Goal: Contribute content: Add original content to the website for others to see

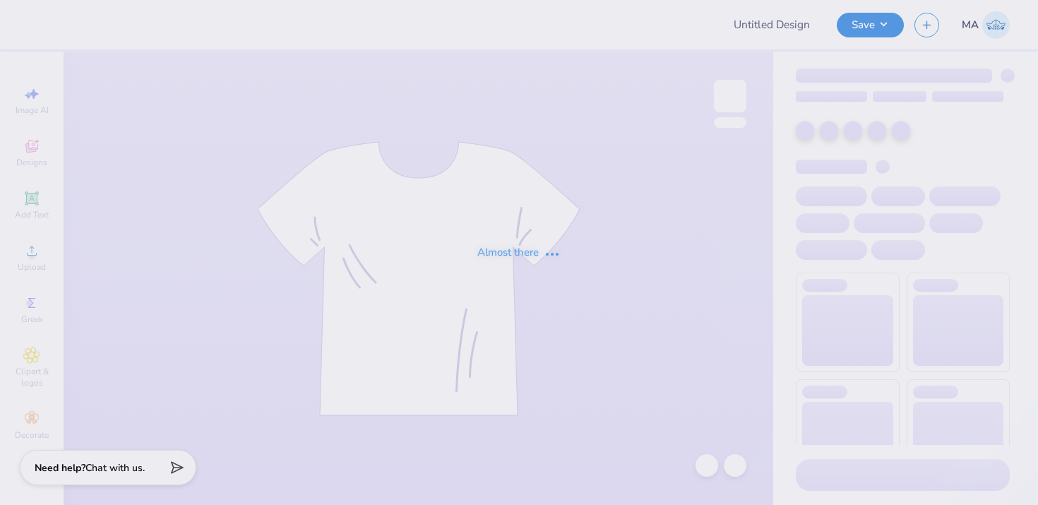
type input "SWE Officer"
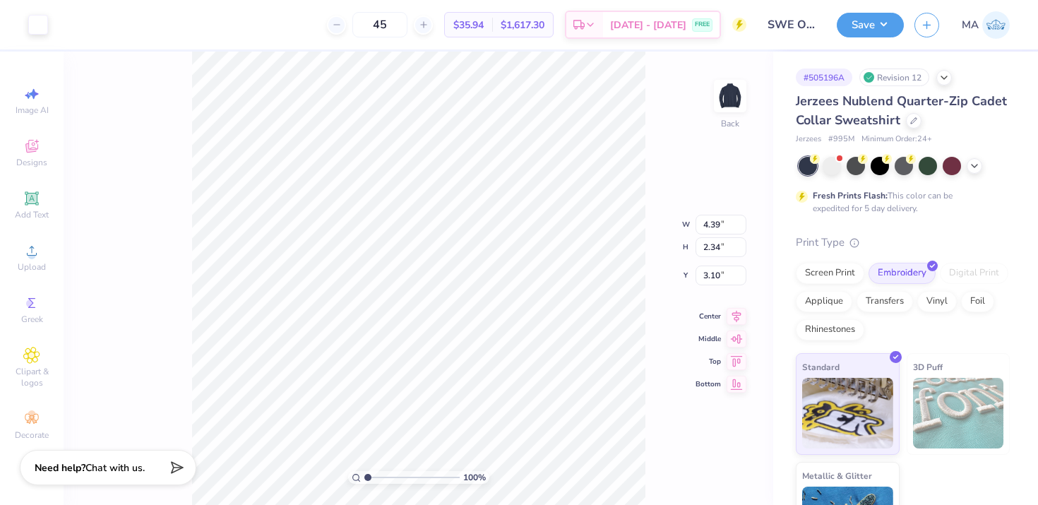
type input "3.00"
type input "3.41"
type input "3.33"
click at [883, 18] on button "Save" at bounding box center [870, 23] width 67 height 25
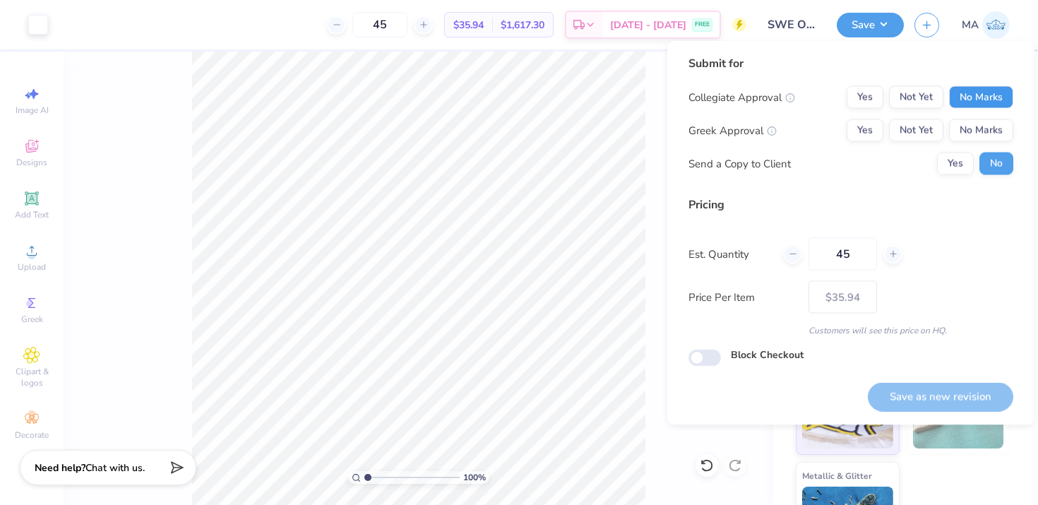
click at [957, 95] on button "No Marks" at bounding box center [981, 97] width 64 height 23
click at [964, 124] on button "No Marks" at bounding box center [981, 130] width 64 height 23
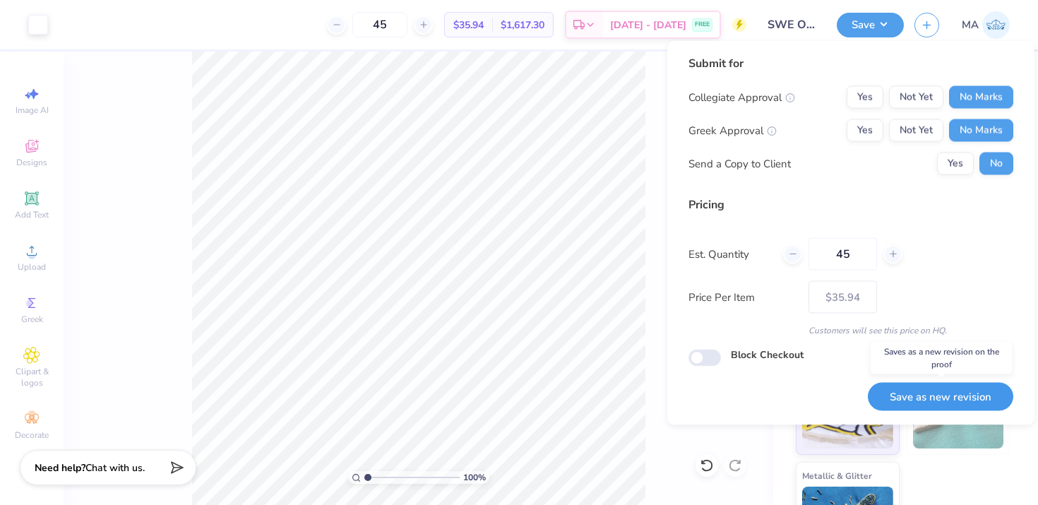
click at [925, 393] on button "Save as new revision" at bounding box center [940, 396] width 145 height 29
type input "$35.94"
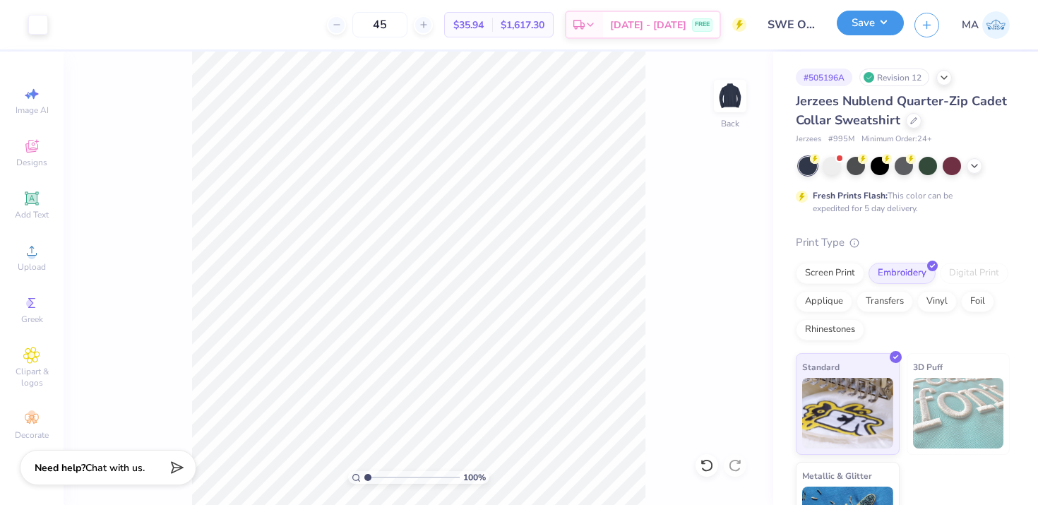
click at [845, 30] on button "Save" at bounding box center [870, 23] width 67 height 25
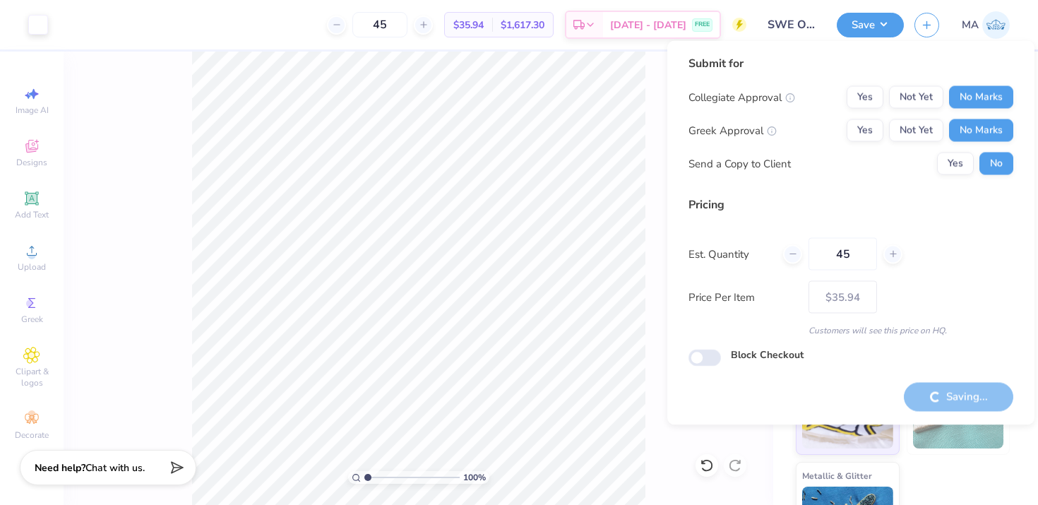
type input "– –"
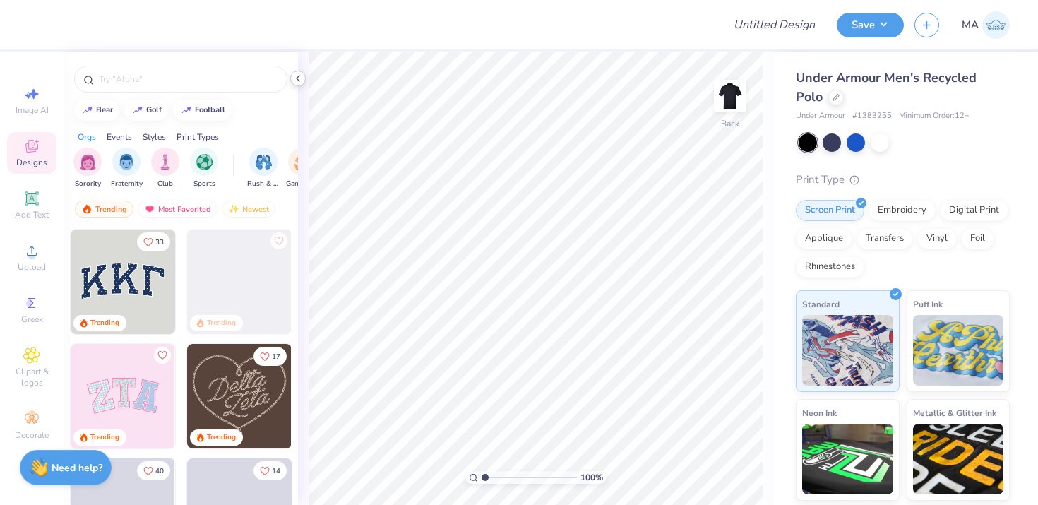
click at [299, 77] on icon at bounding box center [297, 78] width 11 height 11
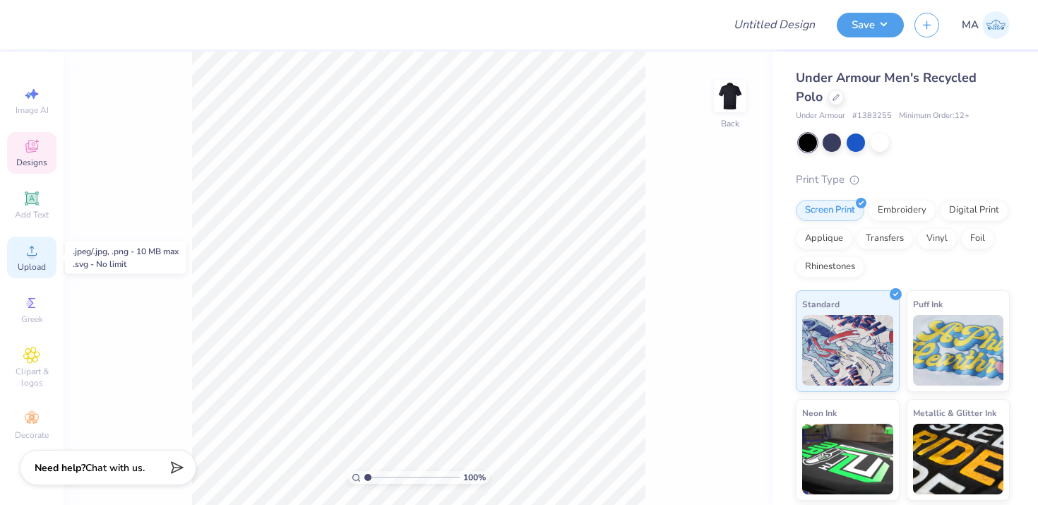
click at [26, 256] on icon at bounding box center [31, 250] width 17 height 17
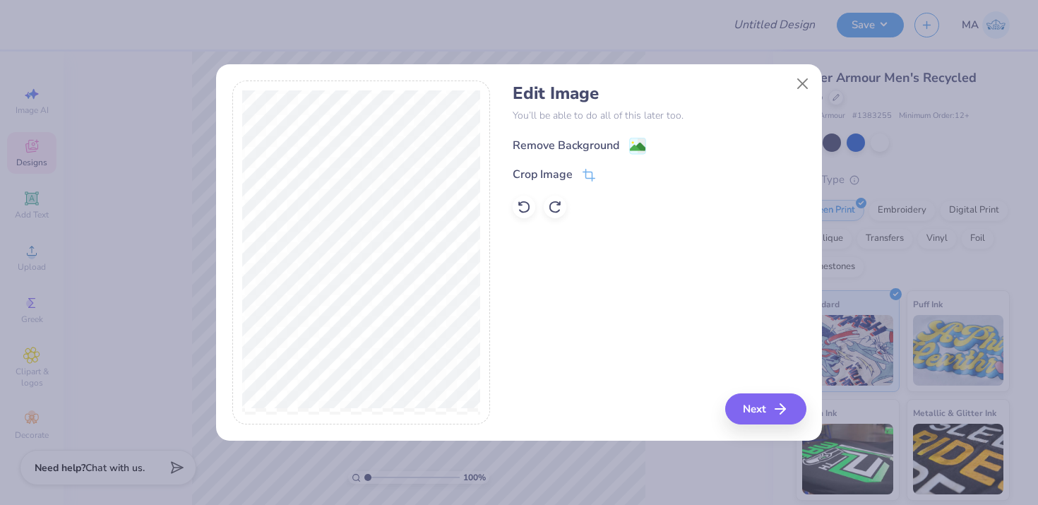
click at [559, 144] on div "Remove Background" at bounding box center [566, 145] width 107 height 17
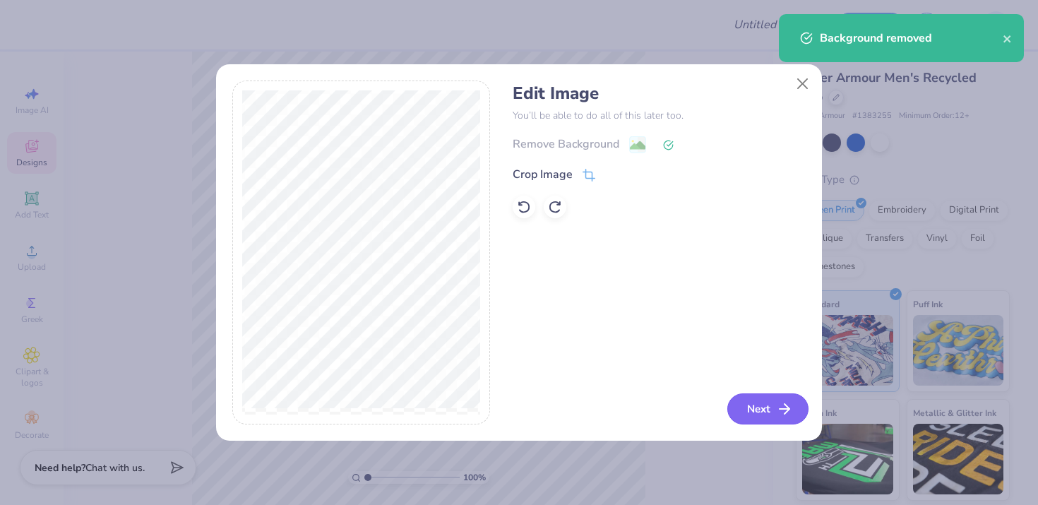
click at [744, 418] on button "Next" at bounding box center [767, 408] width 81 height 31
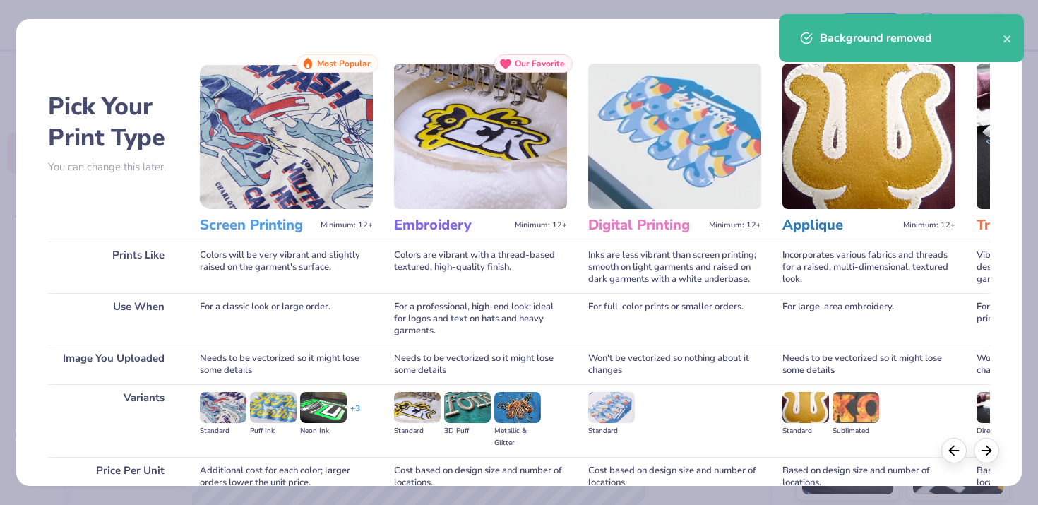
scroll to position [129, 0]
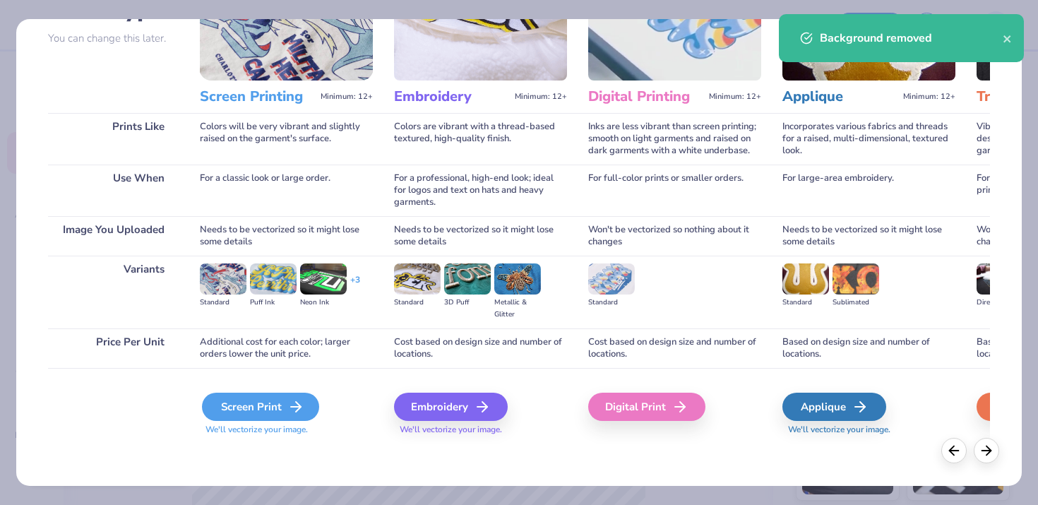
click at [292, 402] on icon at bounding box center [295, 406] width 17 height 17
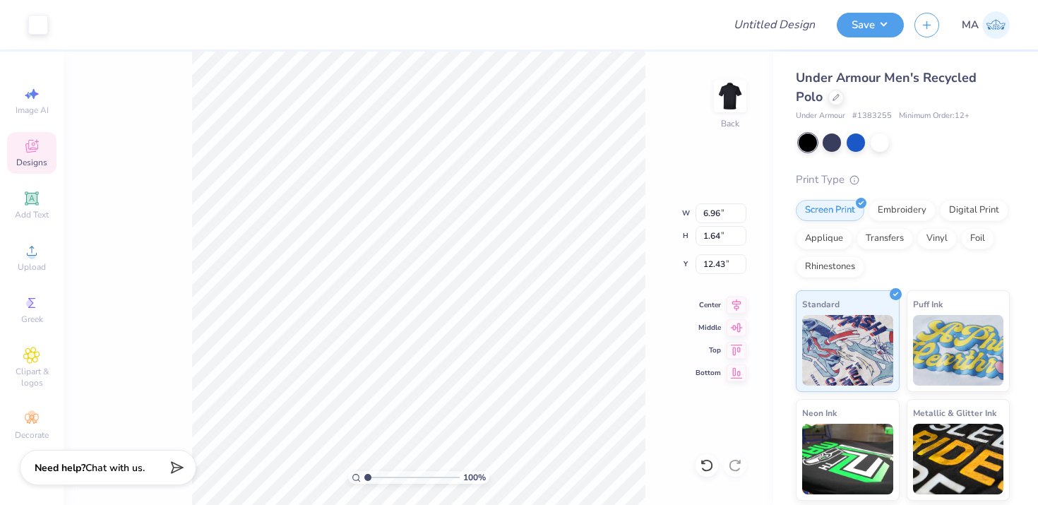
type input "3.00"
click at [902, 211] on div "Embroidery" at bounding box center [901, 208] width 67 height 21
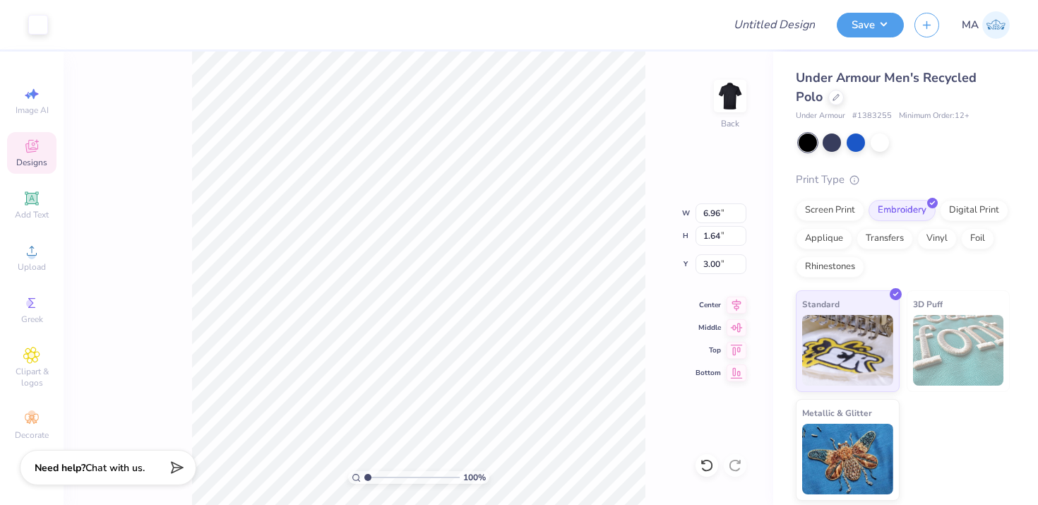
type input "6.21"
type input "1.46"
type input "5.14"
type input "1.21"
click at [880, 30] on button "Save" at bounding box center [870, 23] width 67 height 25
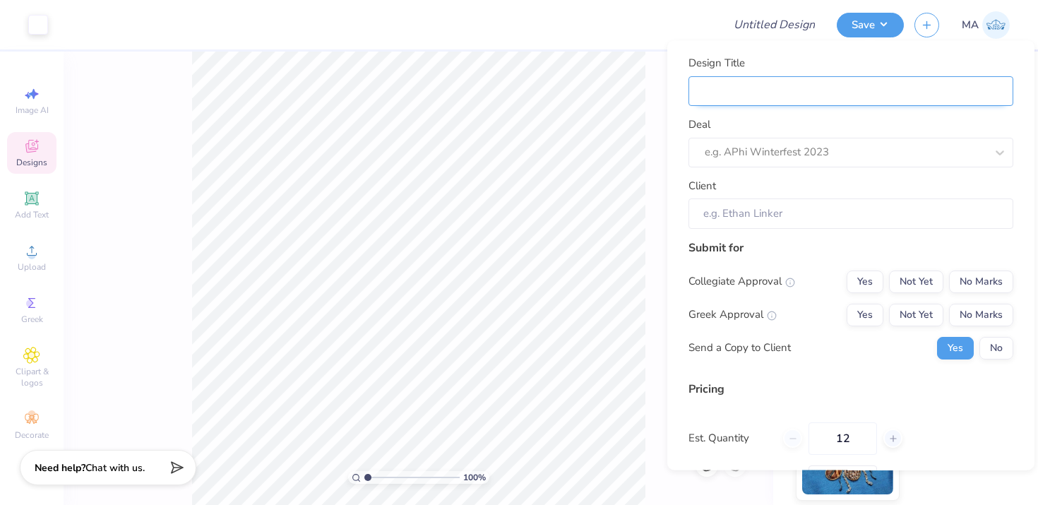
click at [816, 95] on input "Design Title" at bounding box center [850, 91] width 325 height 30
type input "R"
type input "Re"
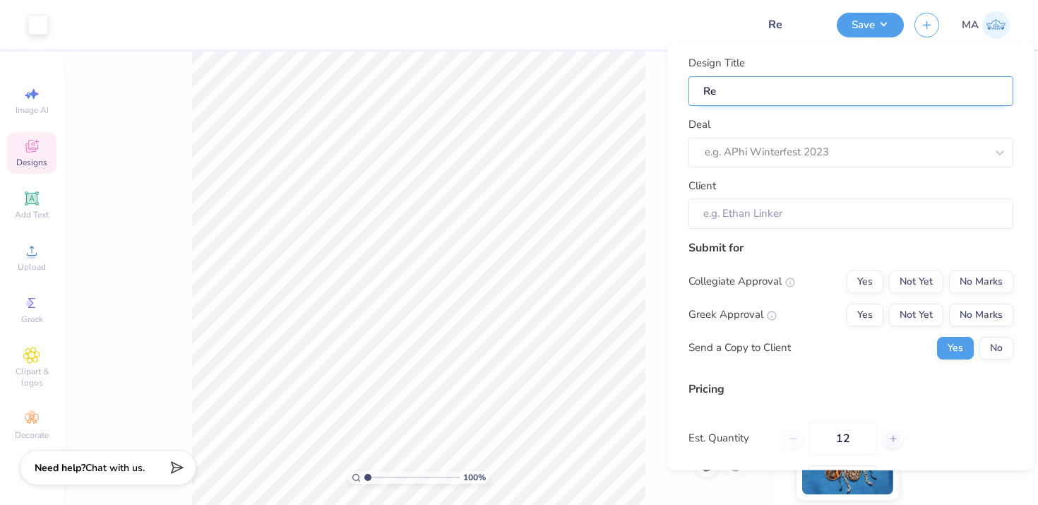
type input "Res"
type input "Rest"
type input "Resto"
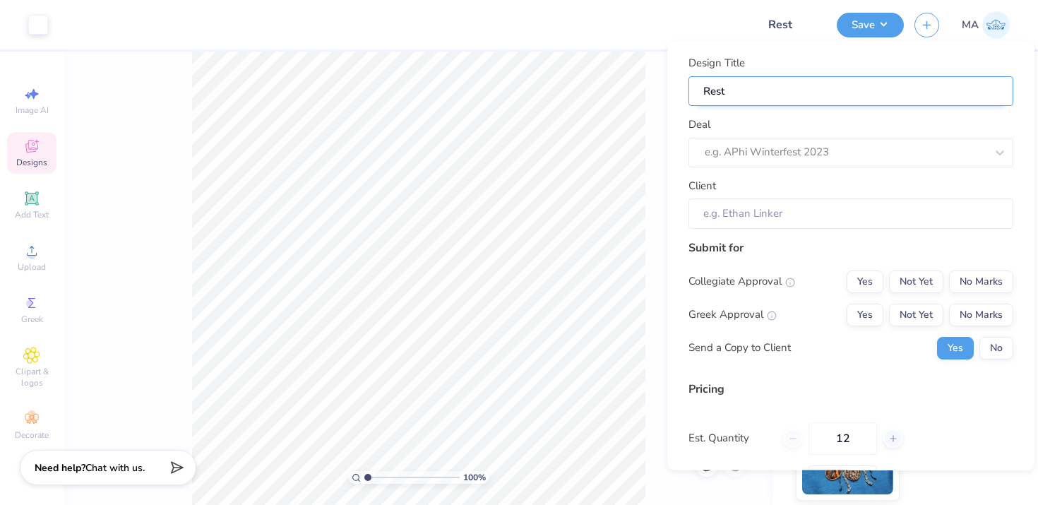
type input "Resto"
type input "Restoc"
type input "Restock"
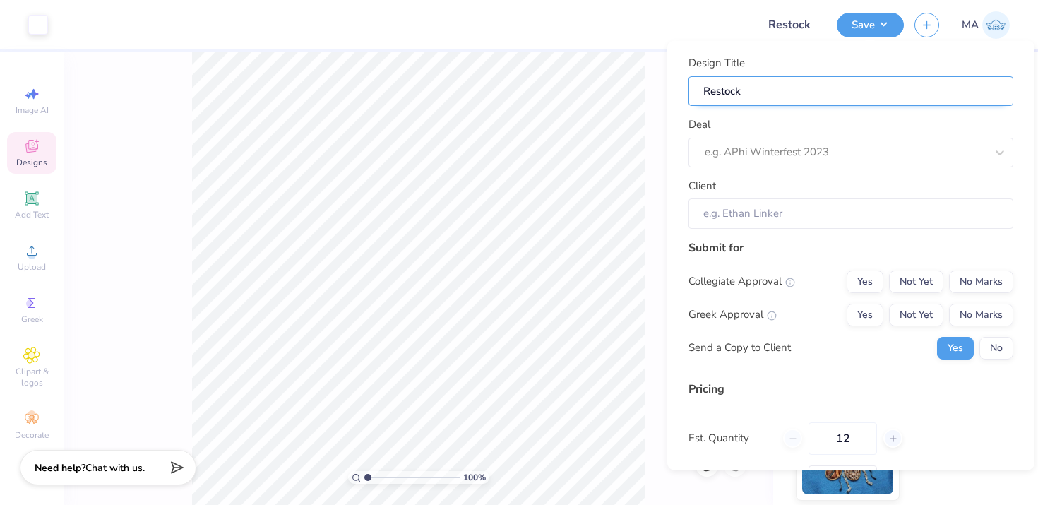
type input "Restock"
type input "Restock O"
type input "Restock On"
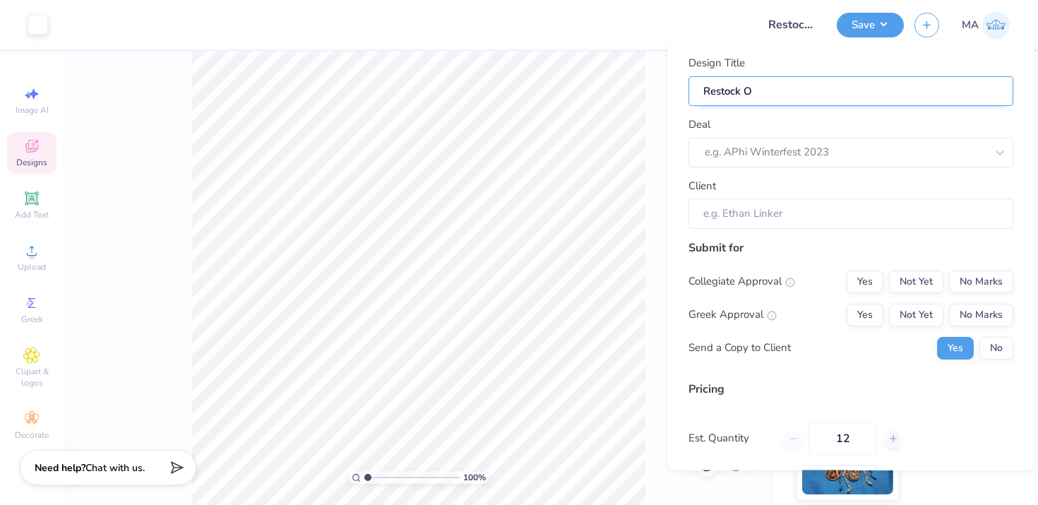
type input "Restock On"
type input "Restock OnI"
type input "Restock On"
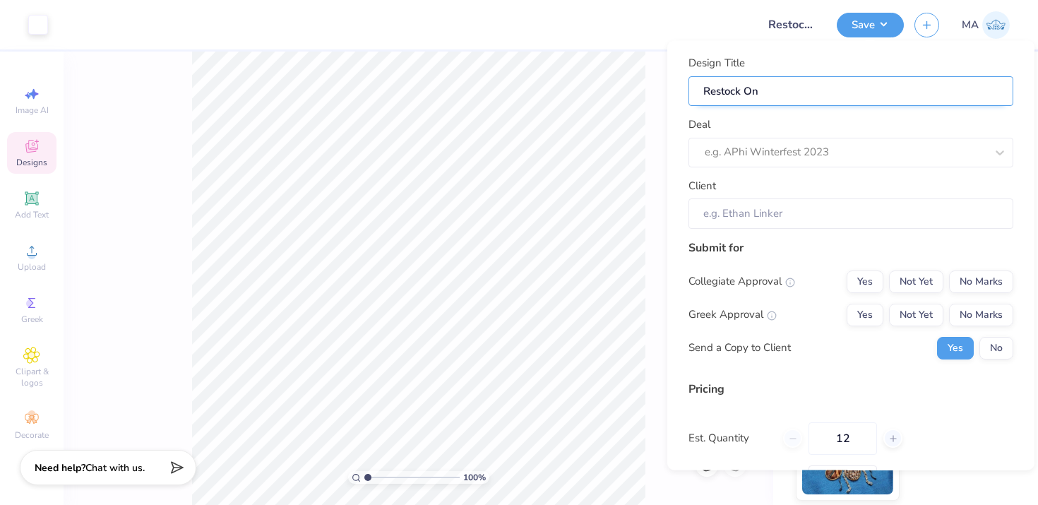
type input "Restock O"
type input "Restock ON"
type input "Restock ONI"
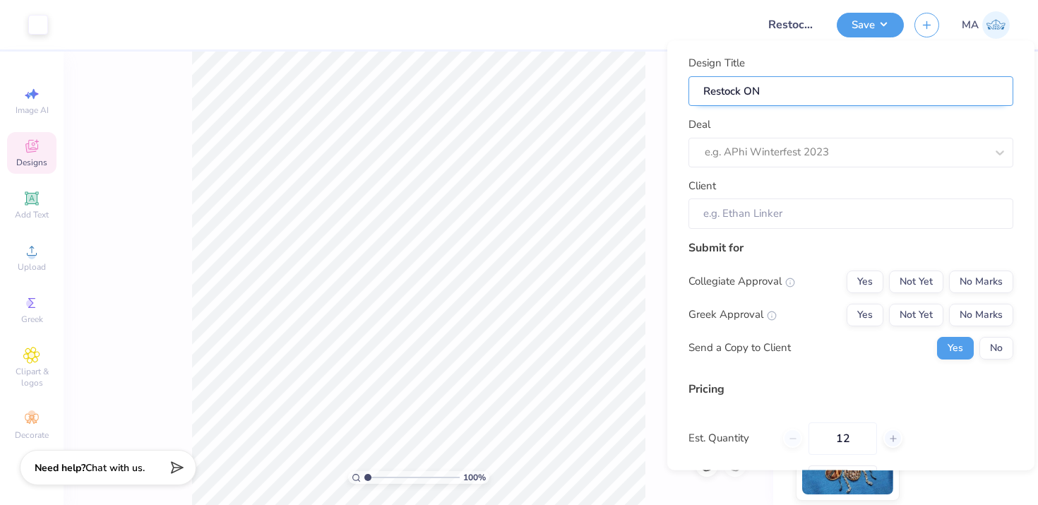
type input "Restock ONI"
type input "Restock ONIC"
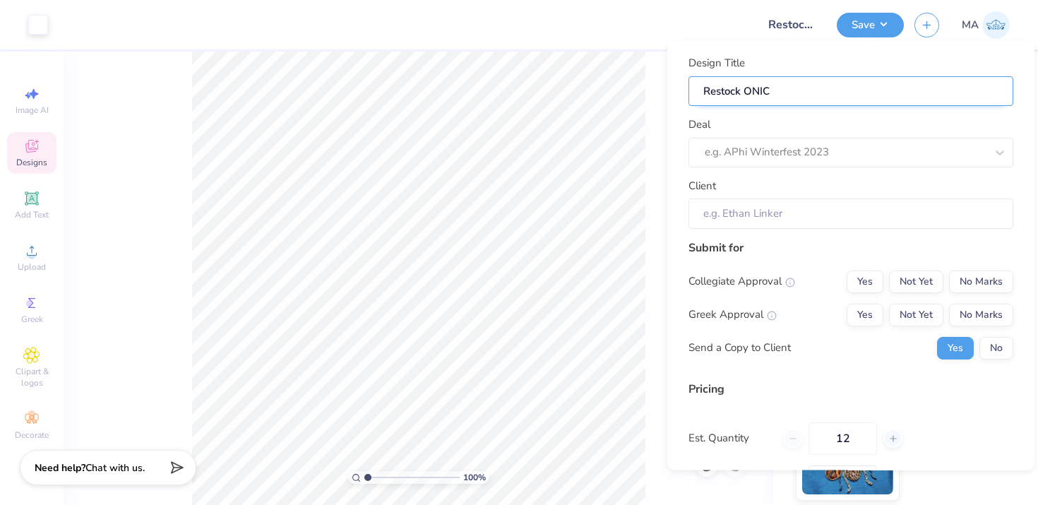
type input "Restock ONIC P"
type input "Restock ONIC Po"
type input "Restock ONIC Pol"
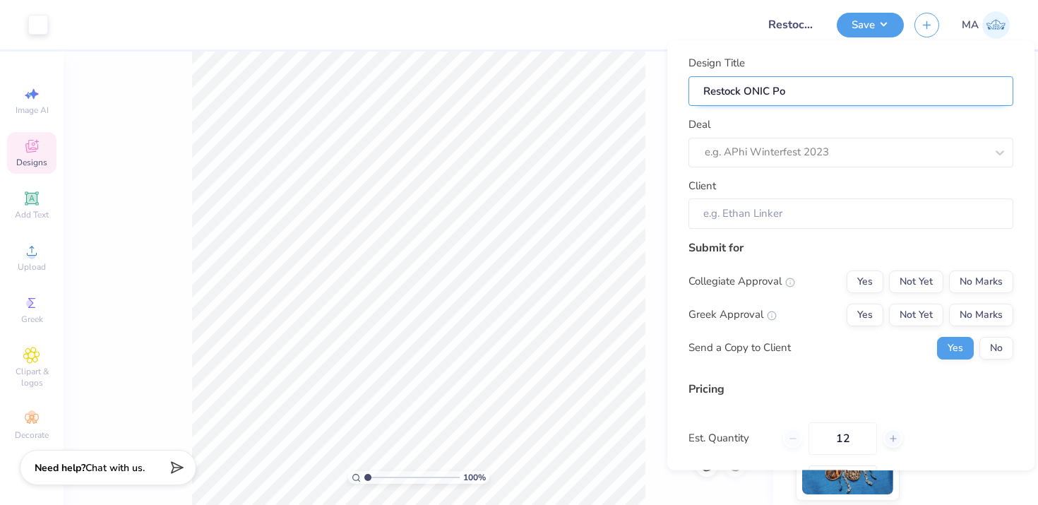
type input "Restock ONIC Pol"
type input "Restock ONIC Polo"
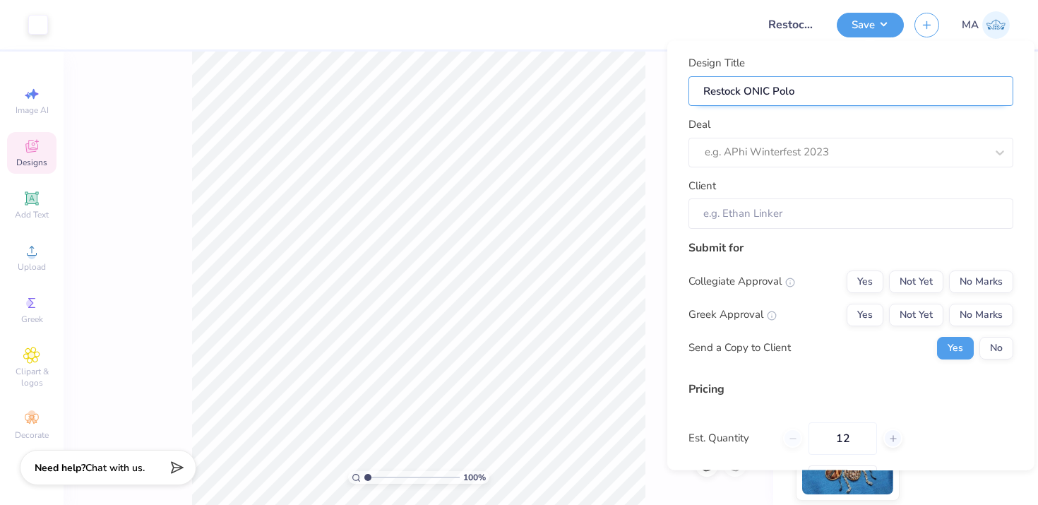
type input "Restock ONIC Polo m"
type input "Restock ONIC Polo me"
type input "Restock ONIC Polo mer"
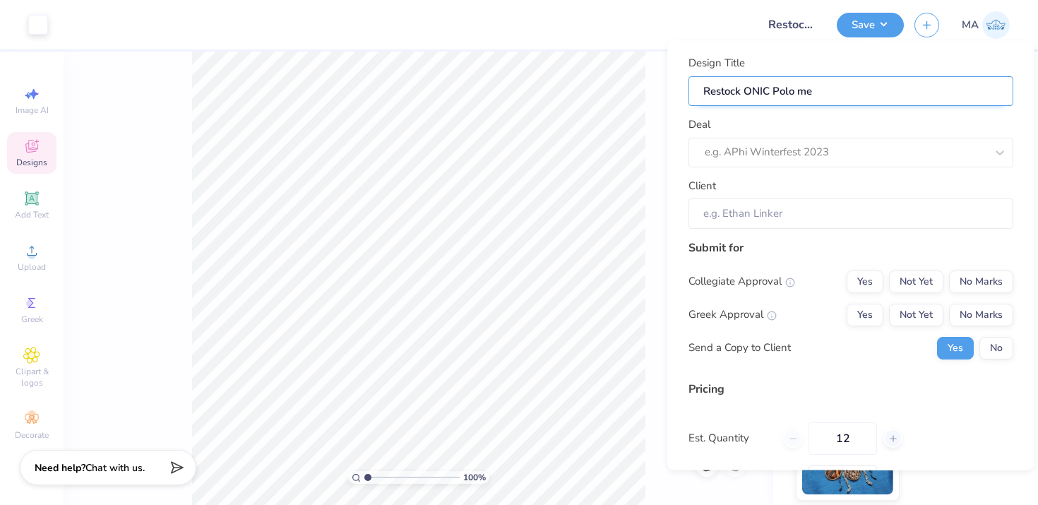
type input "Restock ONIC Polo mer"
type input "Restock ONIC Polo merc"
type input "Restock ONIC Polo merch"
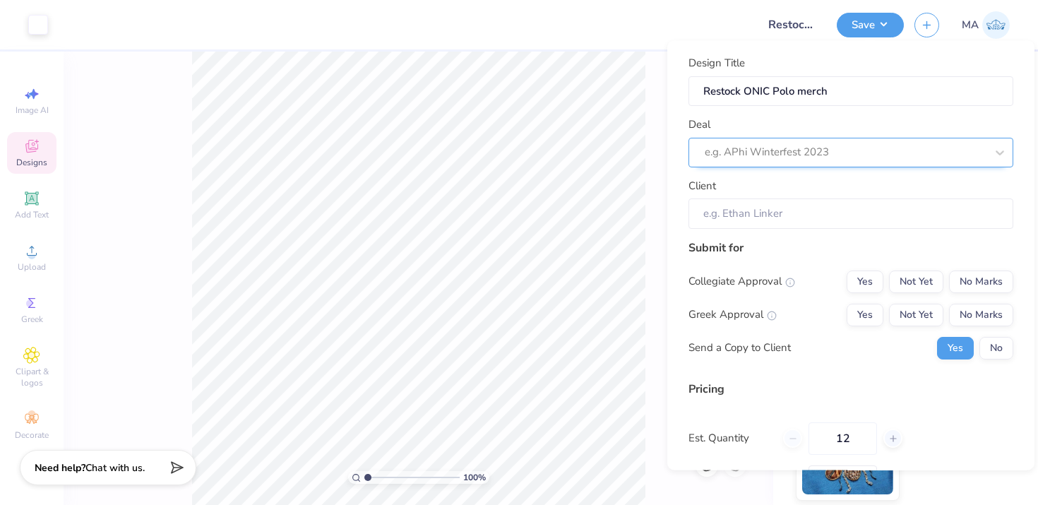
click at [756, 162] on div "e.g. APhi Winterfest 2023" at bounding box center [850, 152] width 325 height 30
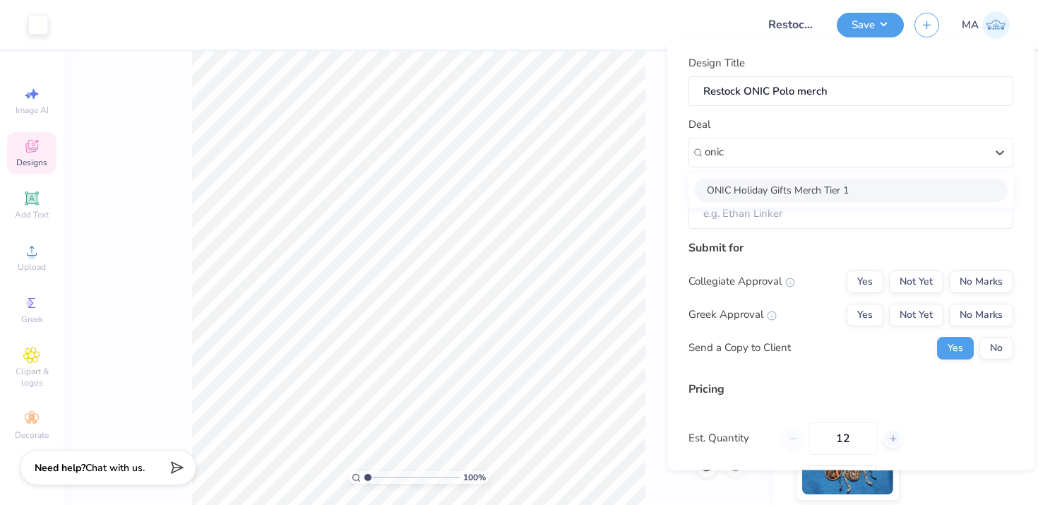
click at [759, 187] on div "ONIC Holiday Gifts Merch Tier 1" at bounding box center [850, 189] width 313 height 23
type input "onic"
type input "Adrian Villarreal Chavez"
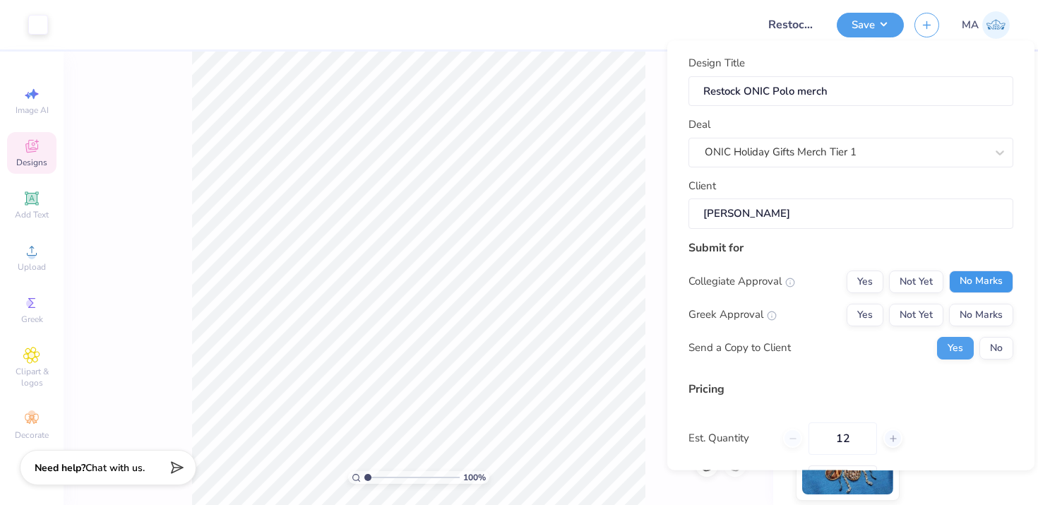
click at [967, 277] on button "No Marks" at bounding box center [981, 281] width 64 height 23
click at [968, 313] on button "No Marks" at bounding box center [981, 314] width 64 height 23
type input "$99.67"
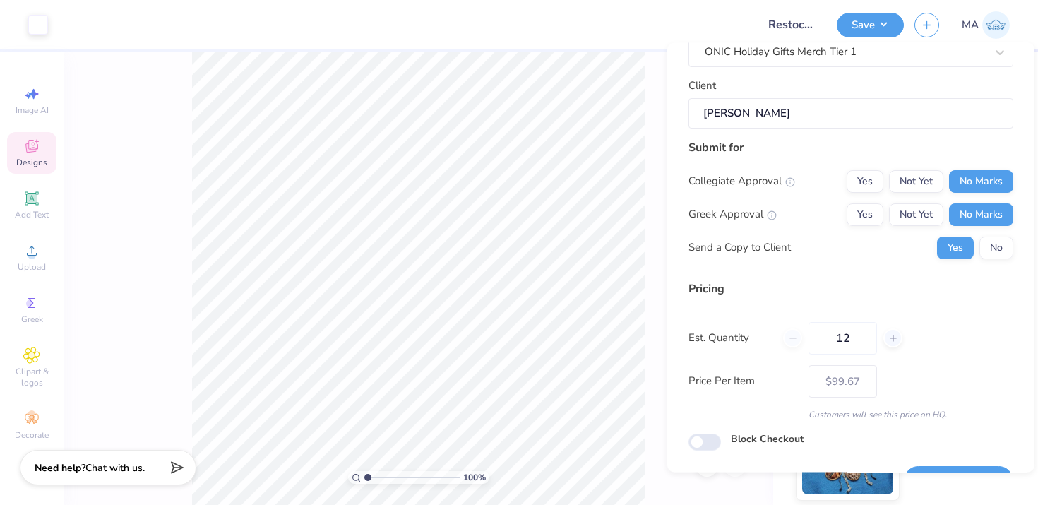
scroll to position [139, 0]
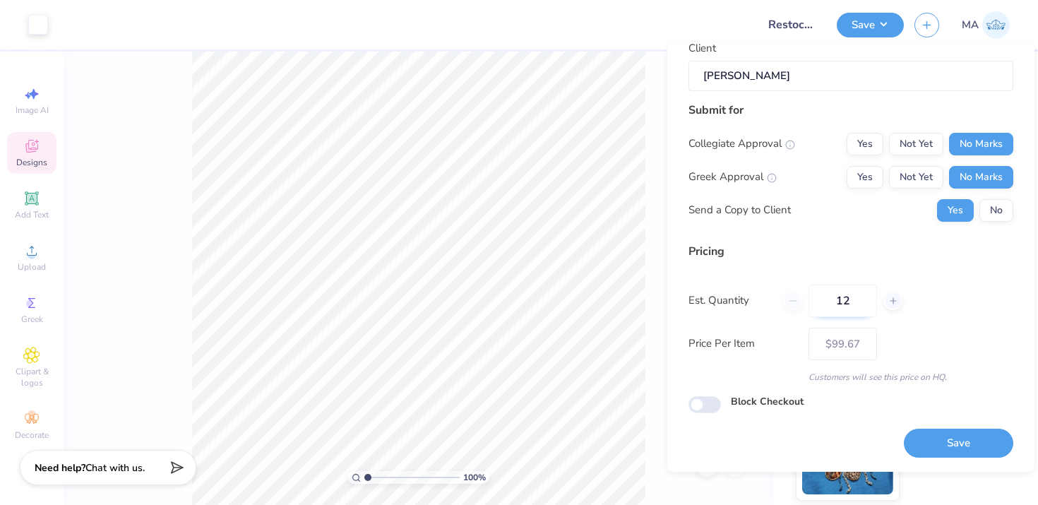
click at [850, 301] on input "12" at bounding box center [842, 301] width 68 height 32
type input "1"
click at [932, 431] on div "Design Title Restock ONIC Polo merch Deal ONIC Holiday Gifts Merch Tier 1 Clien…" at bounding box center [850, 188] width 325 height 540
type input "12"
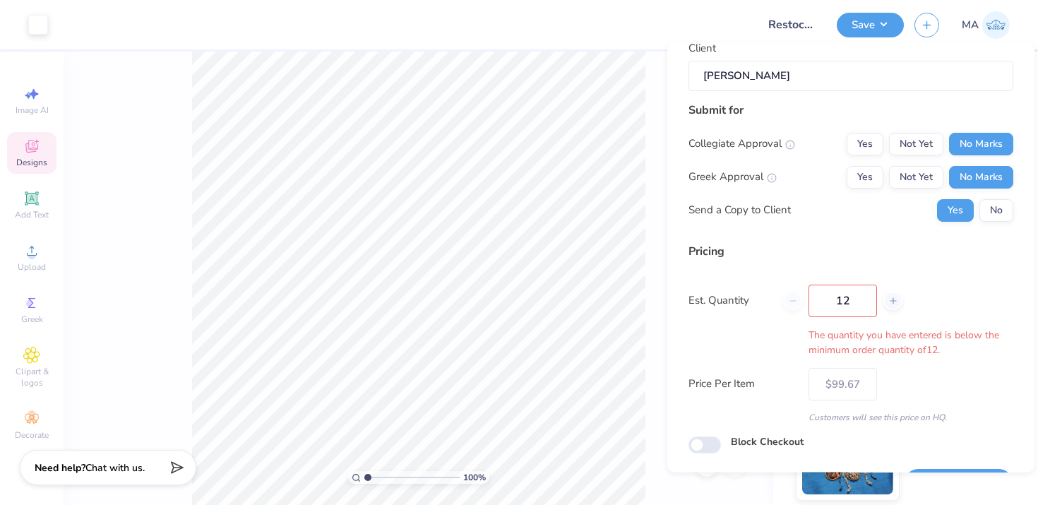
scroll to position [179, 0]
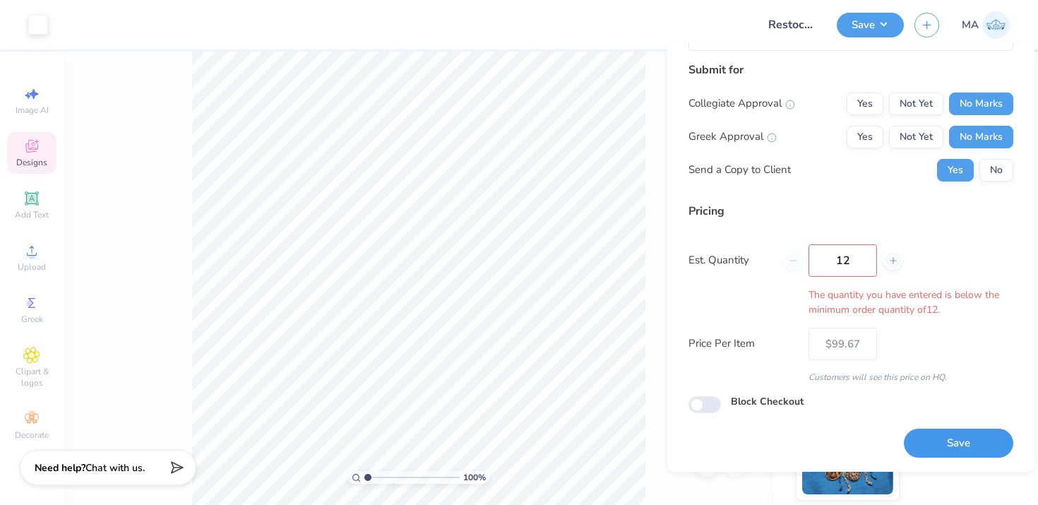
click at [930, 436] on button "Save" at bounding box center [958, 443] width 109 height 29
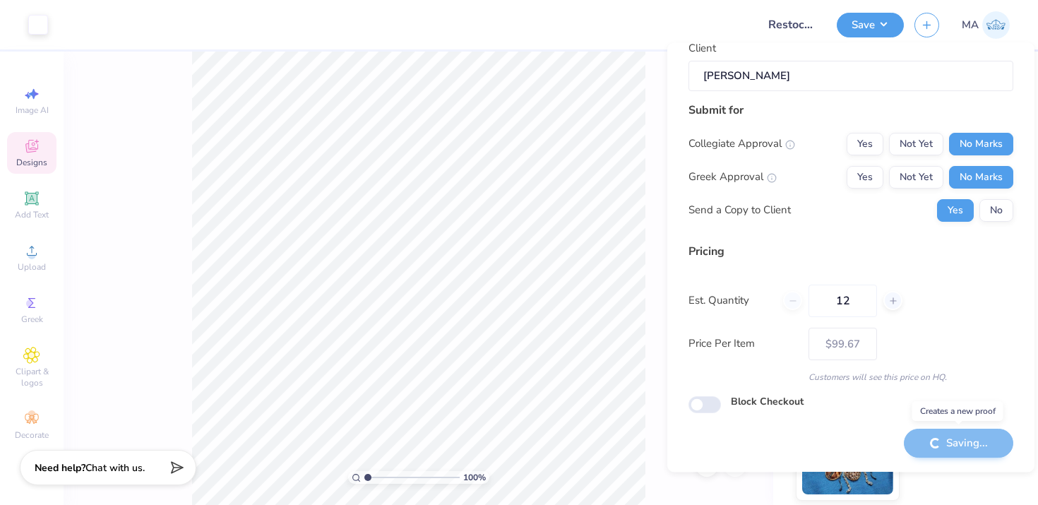
scroll to position [139, 0]
type input "– –"
